Goal: Task Accomplishment & Management: Manage account settings

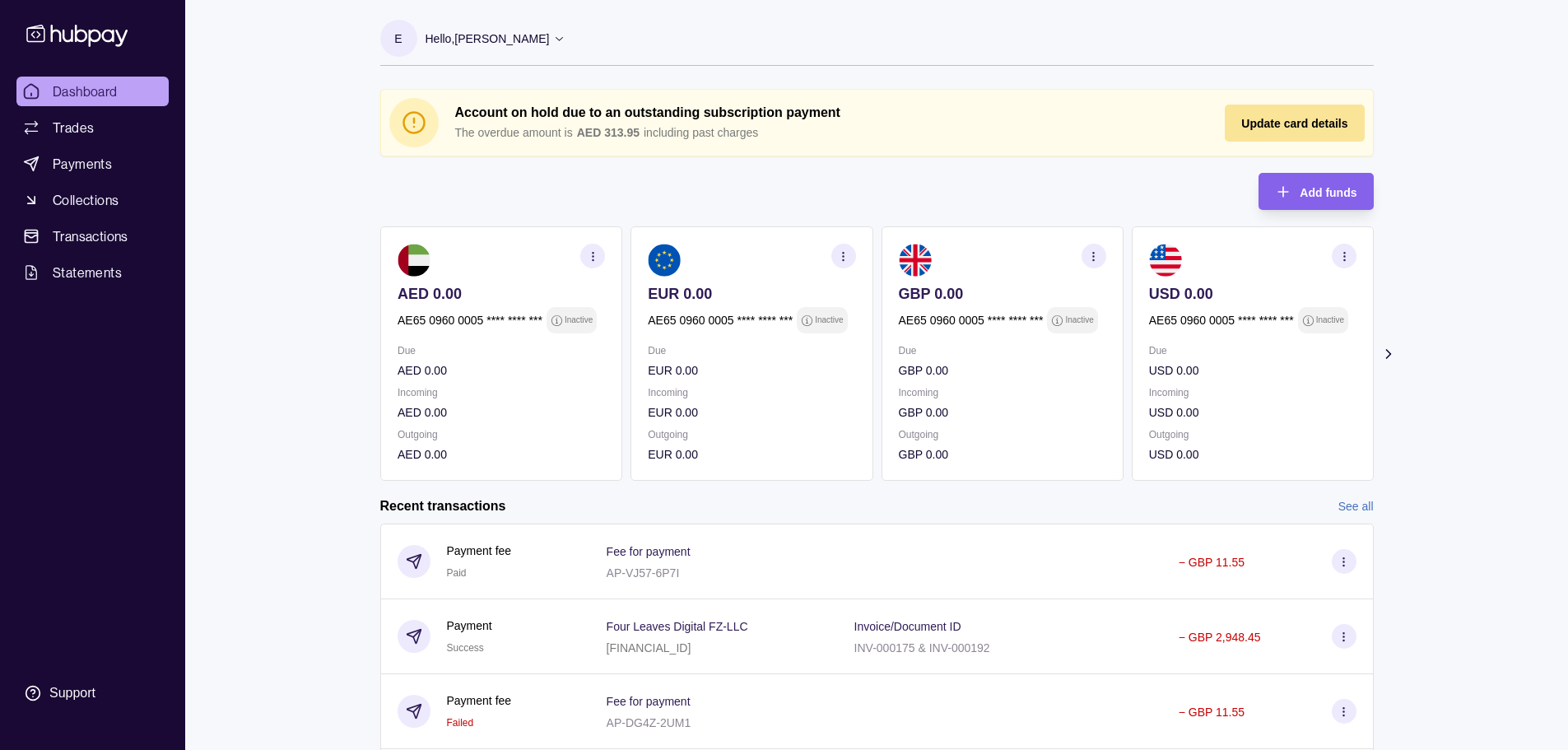
click at [1255, 131] on div "Update card details" at bounding box center [1294, 122] width 106 height 20
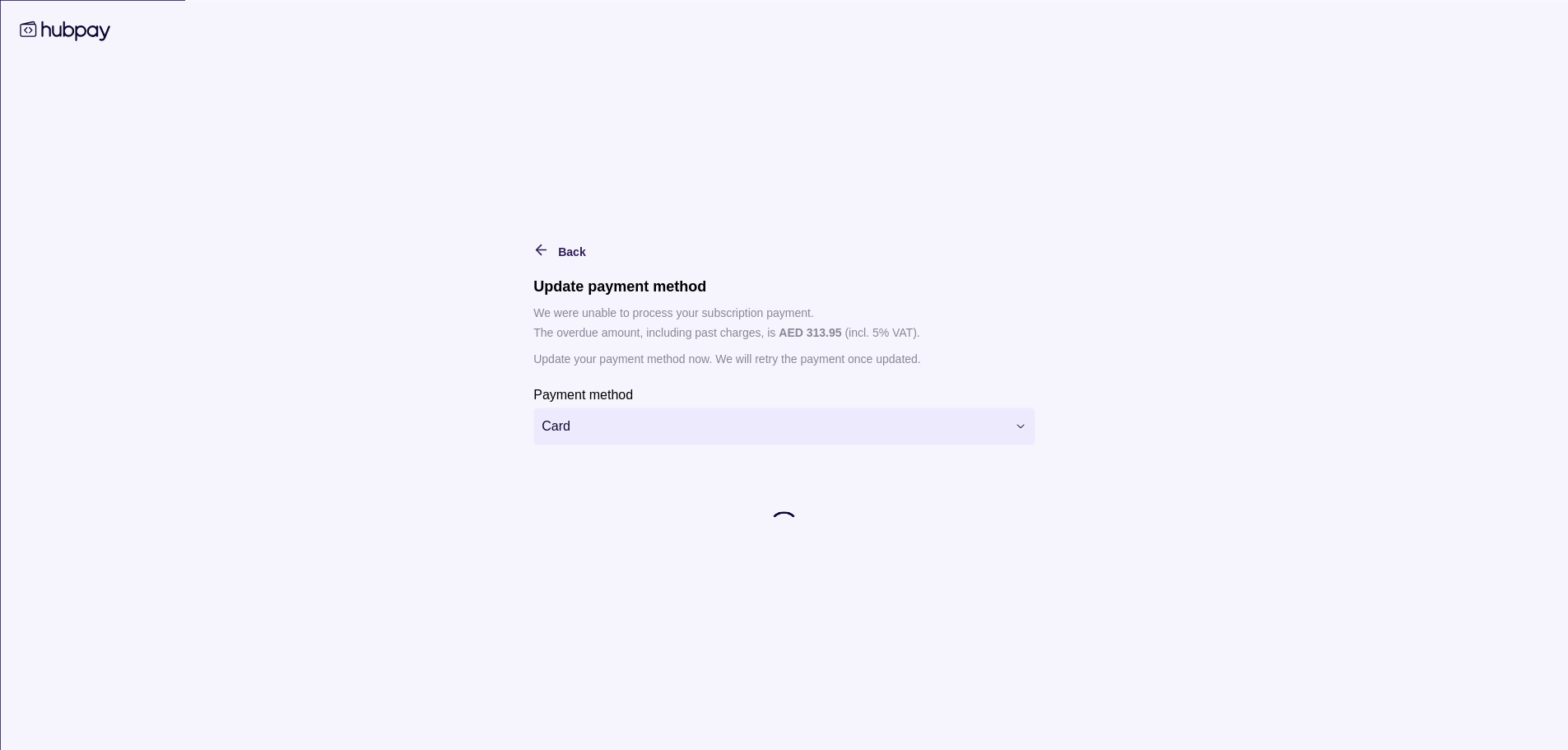
click at [706, 421] on html "Dashboard Trades Payments Collections Transactions Statements Support E Hello, …" at bounding box center [784, 476] width 1568 height 951
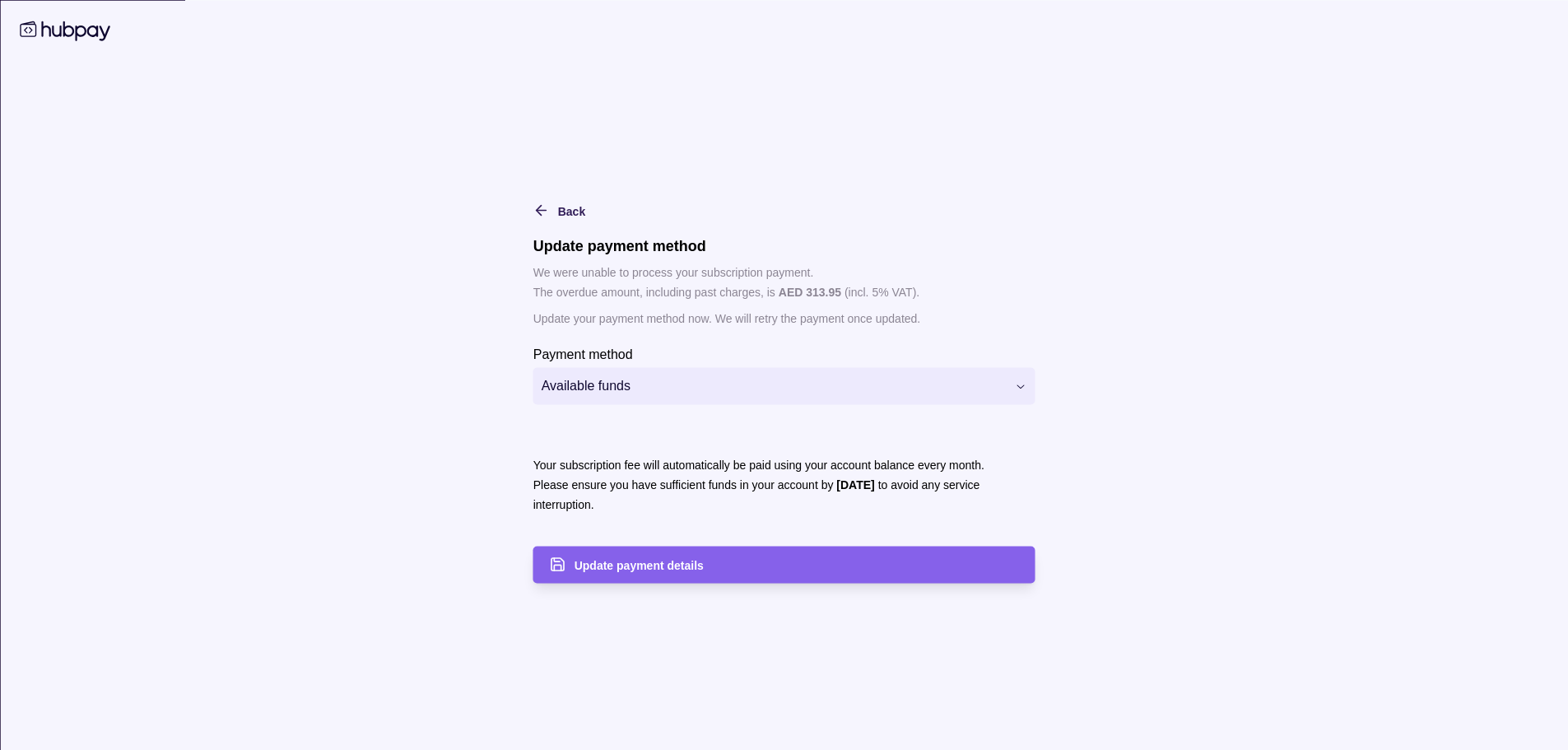
drag, startPoint x: 869, startPoint y: 561, endPoint x: 1434, endPoint y: 505, distance: 567.8
click at [869, 561] on div "Update payment details" at bounding box center [796, 564] width 445 height 20
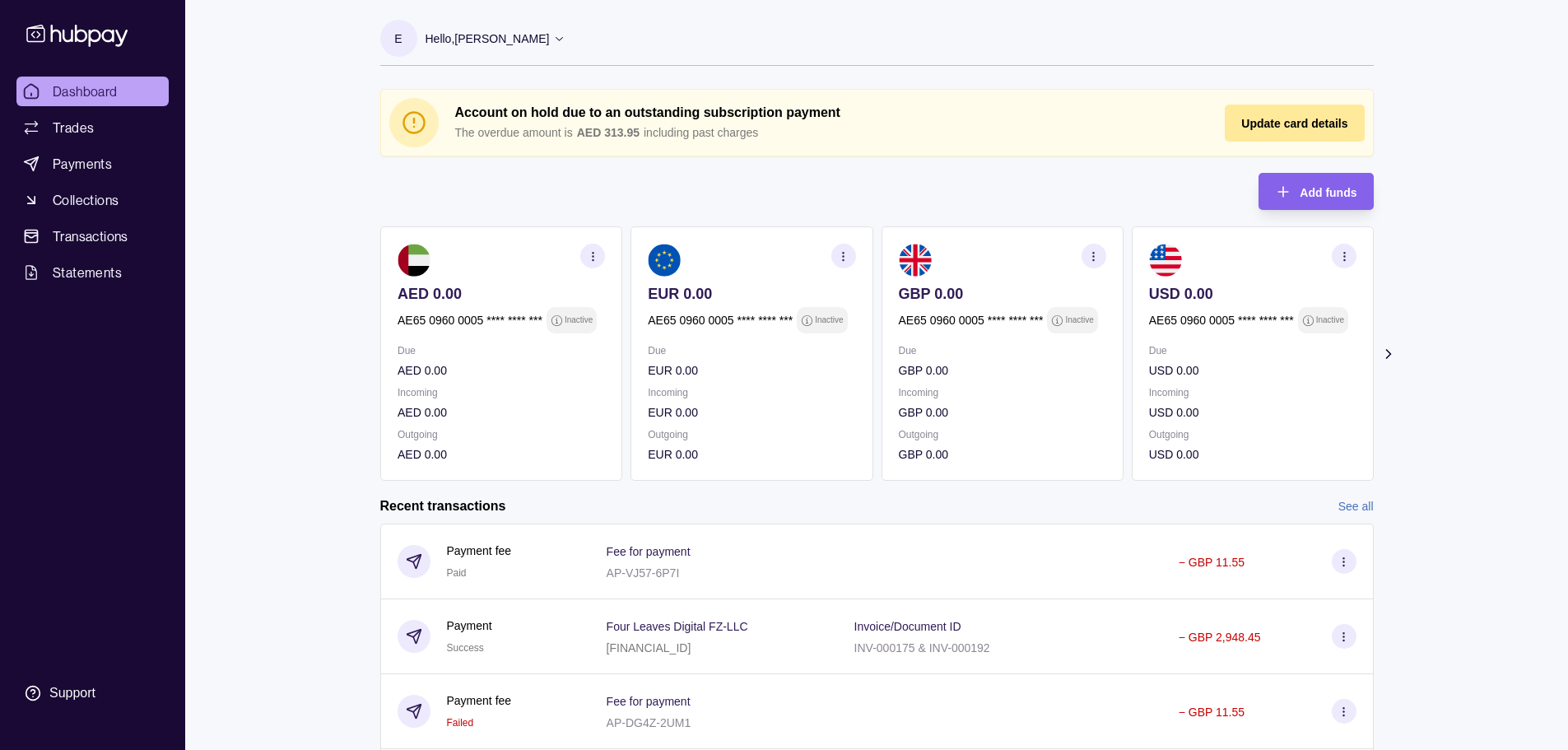
click at [592, 261] on icon "button" at bounding box center [592, 256] width 13 height 13
click at [662, 189] on div "Account on hold due to an outstanding subscription payment The overdue amount i…" at bounding box center [877, 284] width 993 height 391
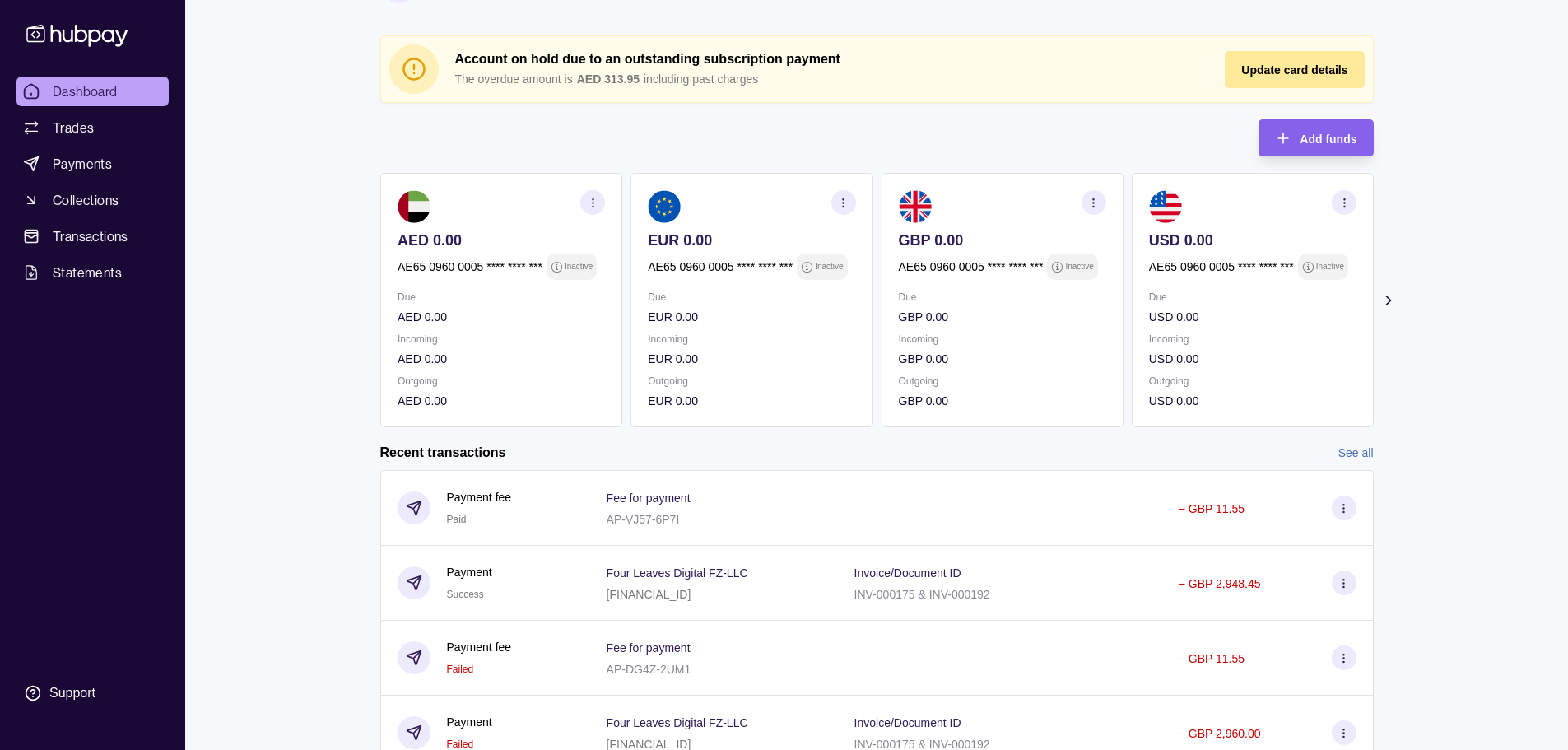
scroll to position [82, 0]
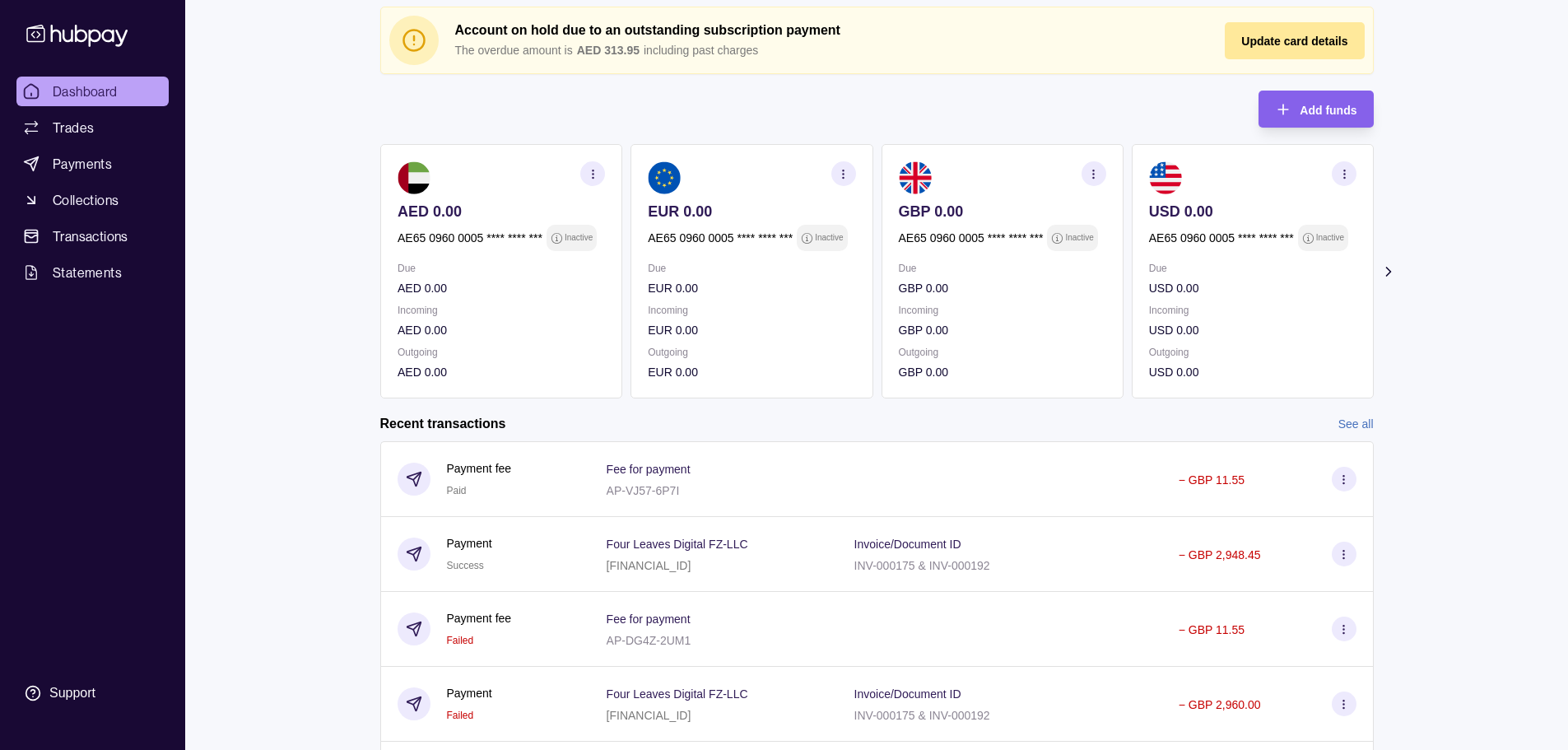
click at [593, 167] on section "button" at bounding box center [592, 173] width 24 height 24
click at [589, 101] on div "Account on hold due to an outstanding subscription payment The overdue amount i…" at bounding box center [877, 202] width 993 height 391
click at [587, 175] on icon "button" at bounding box center [592, 174] width 13 height 13
click at [505, 204] on section "View account details" at bounding box center [501, 214] width 207 height 24
click at [509, 212] on link "View account details" at bounding box center [478, 215] width 104 height 18
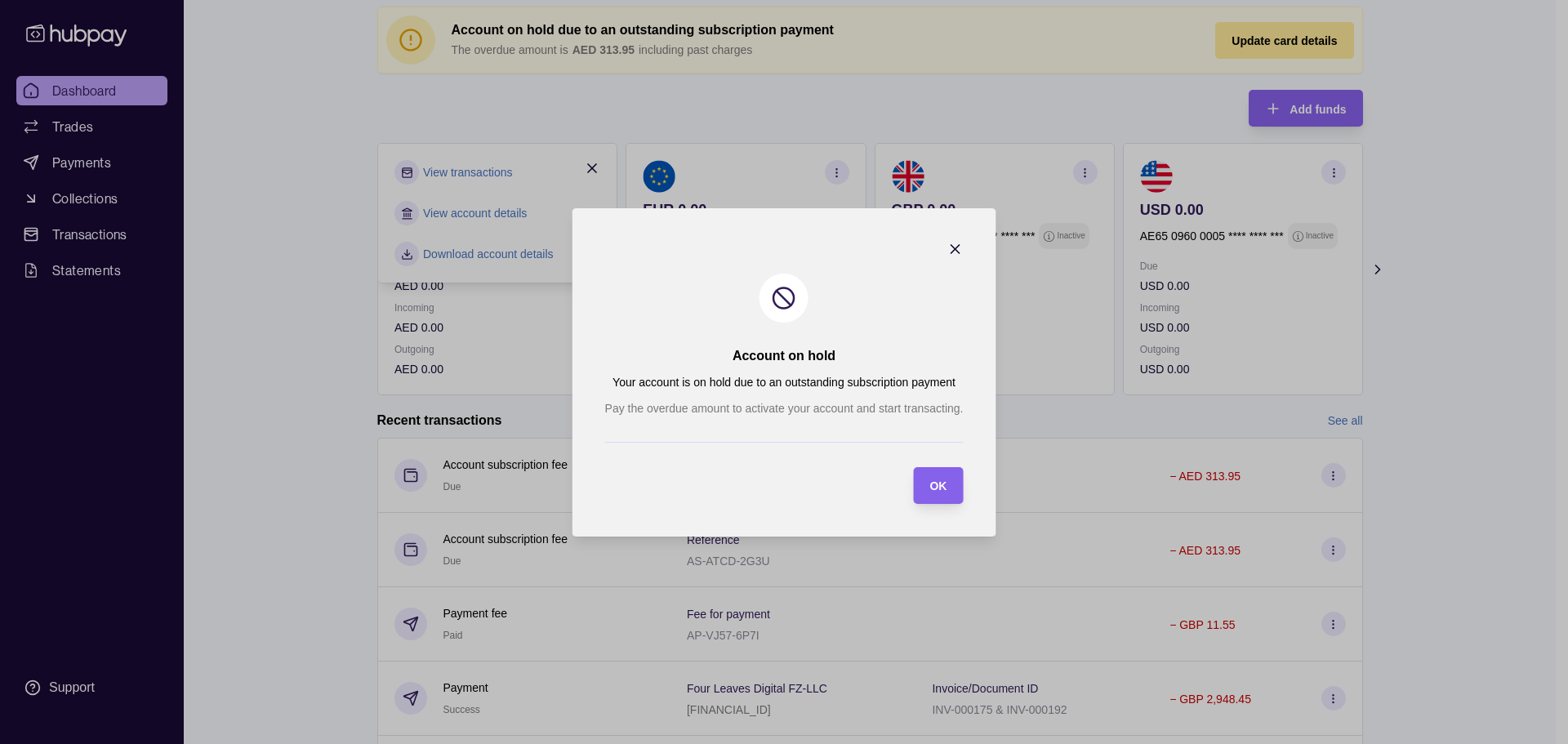
click at [949, 253] on icon "button" at bounding box center [955, 249] width 16 height 16
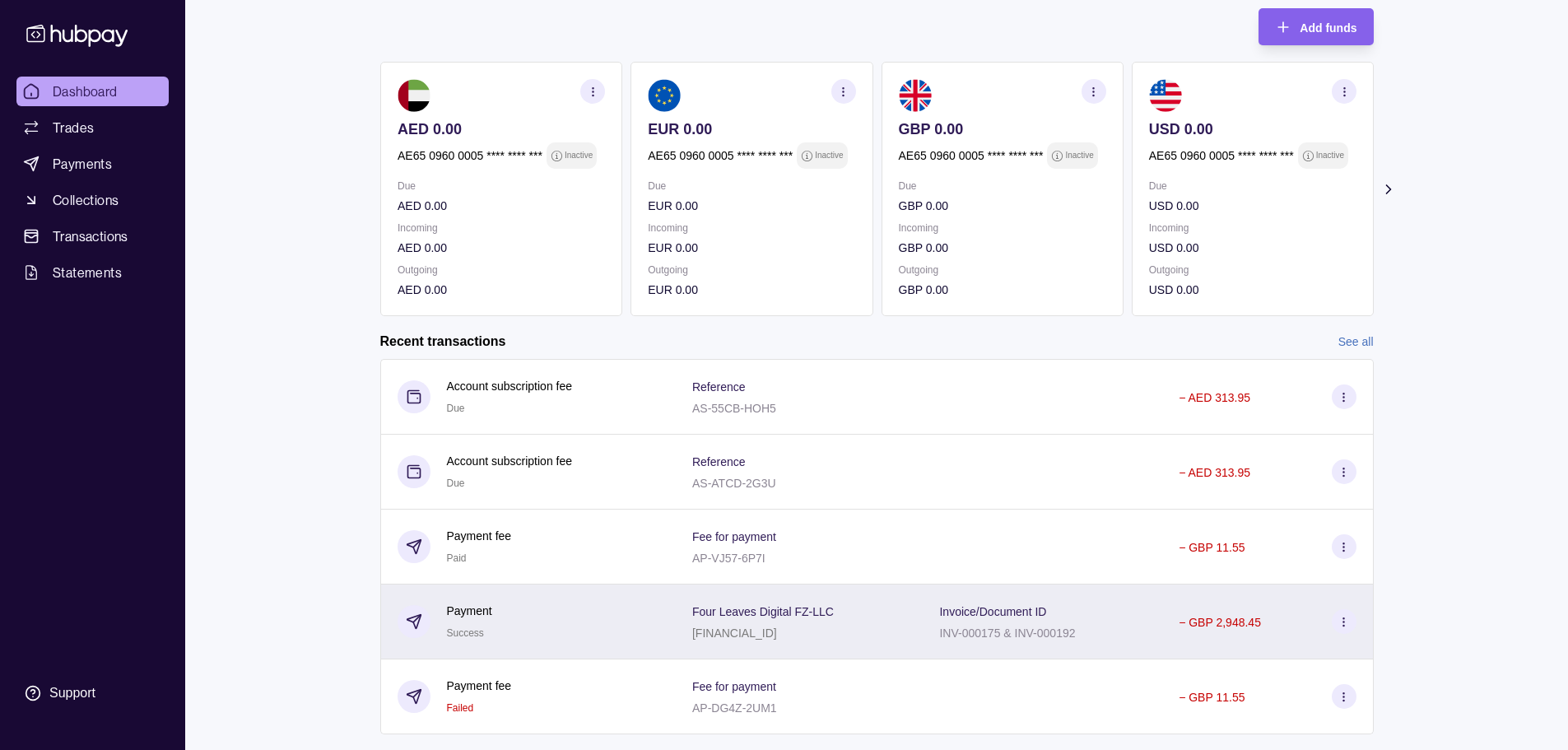
scroll to position [202, 0]
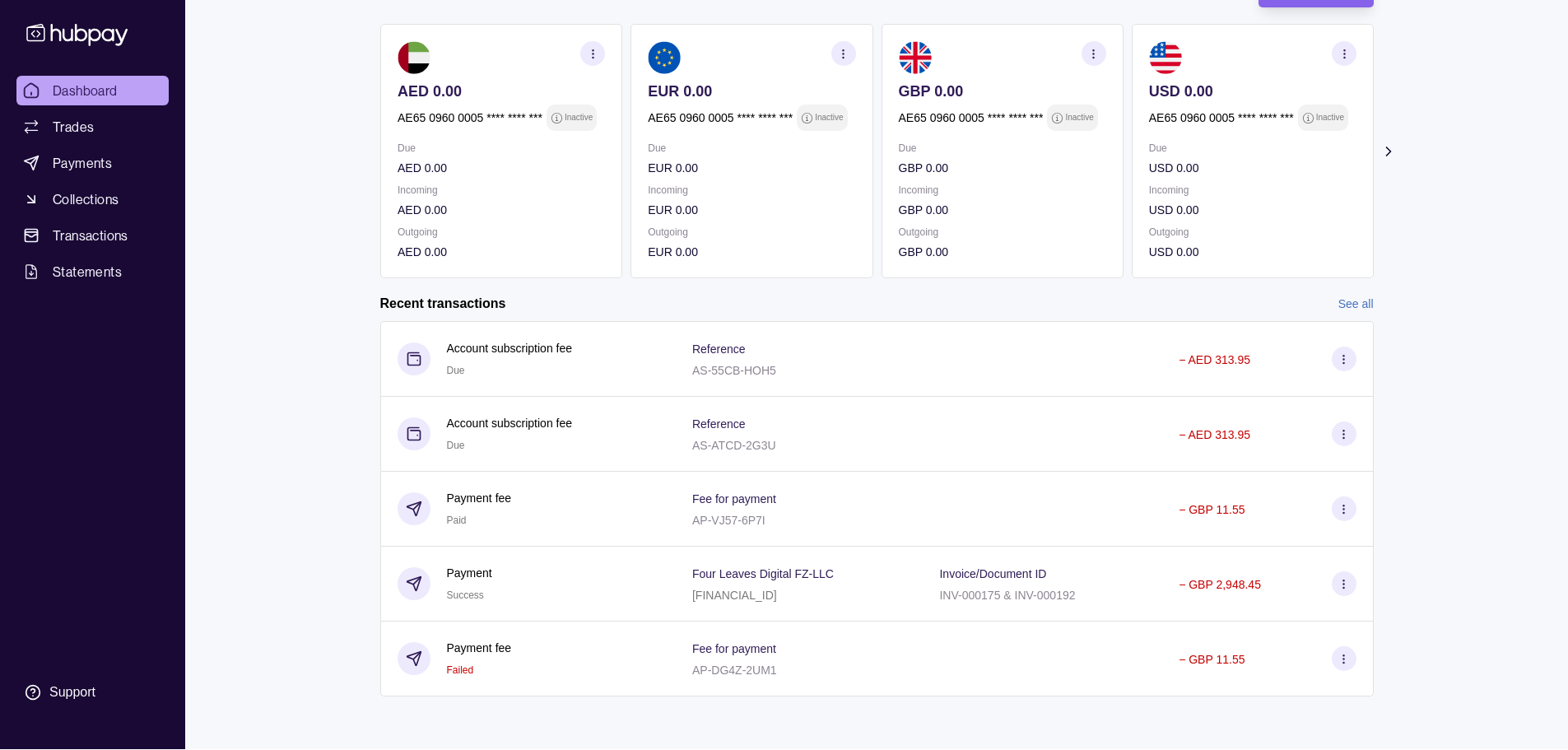
click at [1342, 299] on link "See all" at bounding box center [1355, 303] width 35 height 18
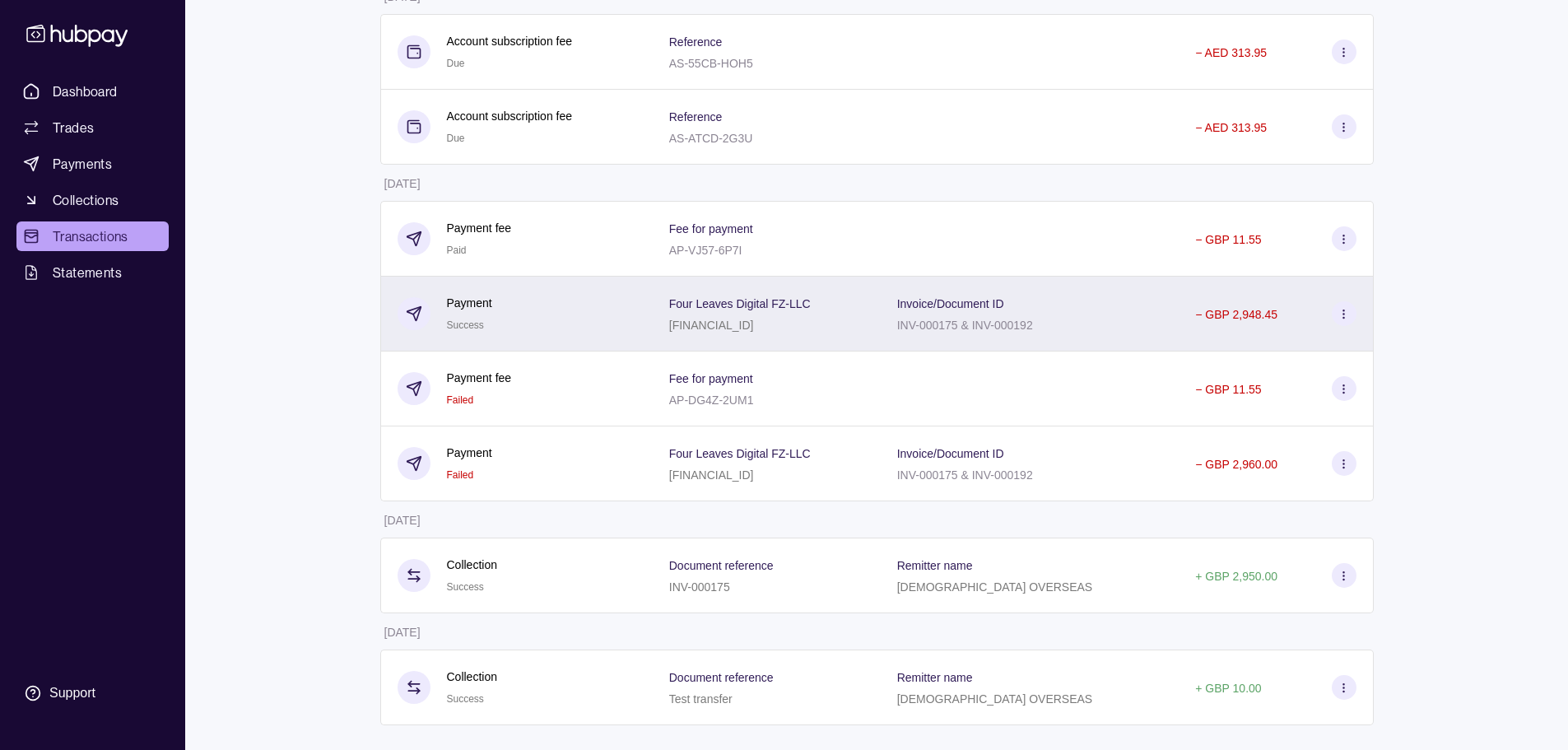
scroll to position [211, 0]
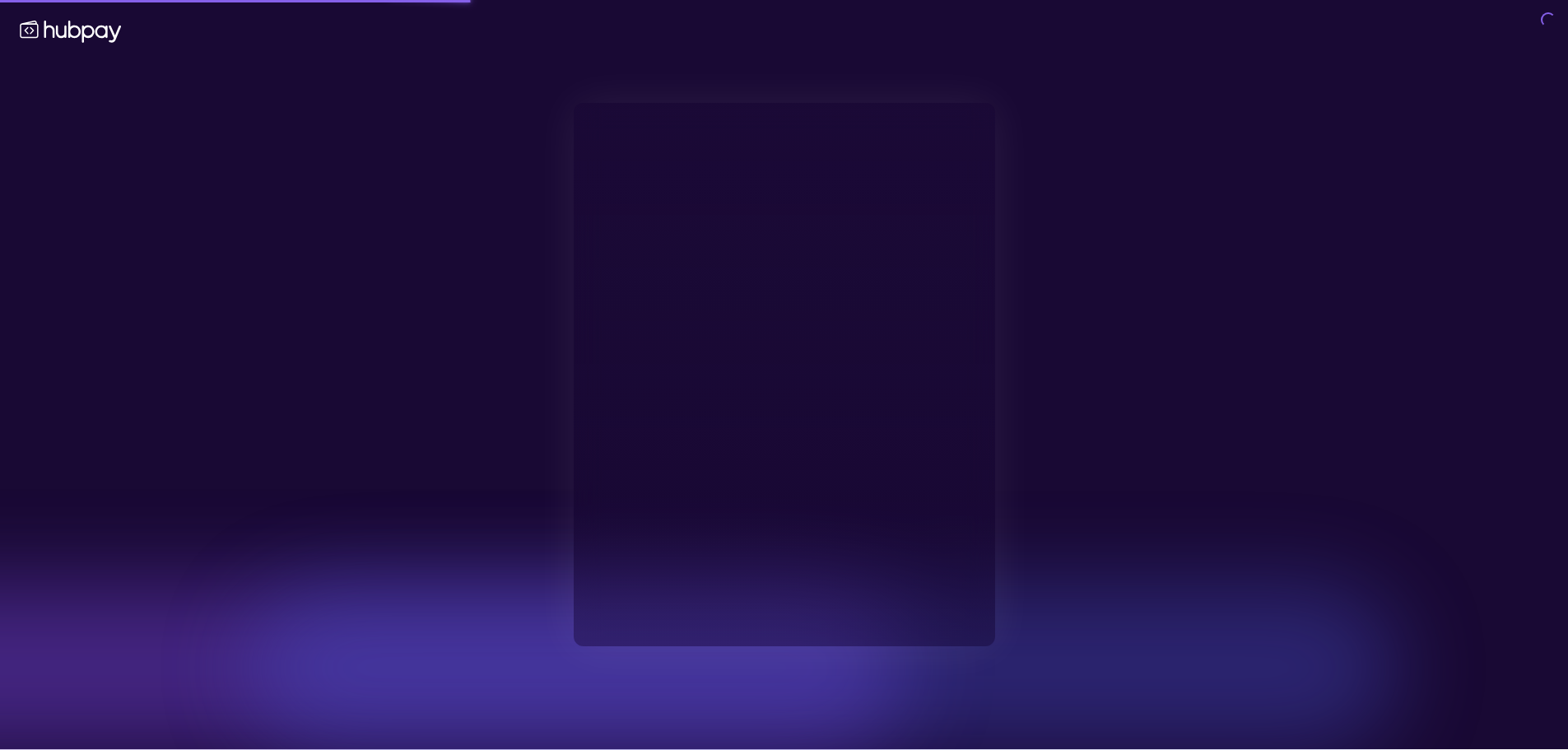
type input "**********"
